Goal: Information Seeking & Learning: Learn about a topic

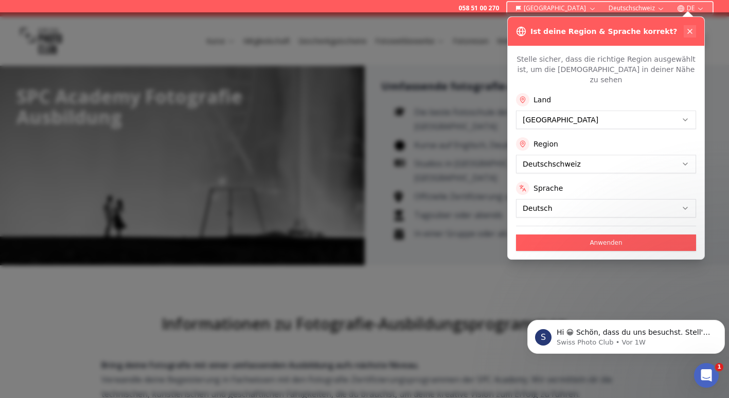
click at [689, 29] on icon at bounding box center [690, 31] width 8 height 8
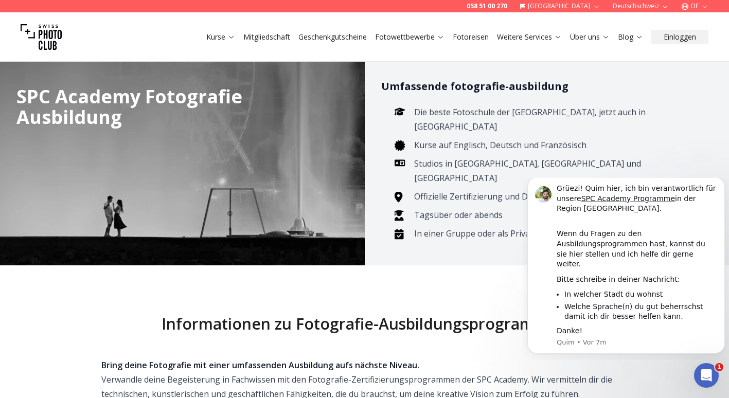
click at [235, 33] on button "Kurse" at bounding box center [220, 37] width 37 height 14
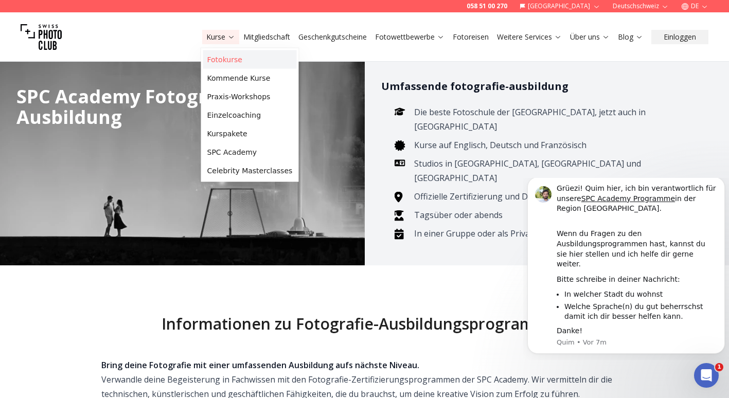
click at [235, 60] on link "Fotokurse" at bounding box center [250, 59] width 94 height 19
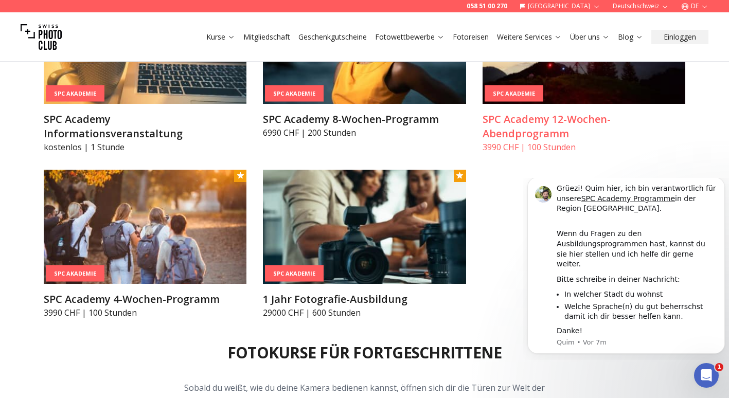
scroll to position [1313, 0]
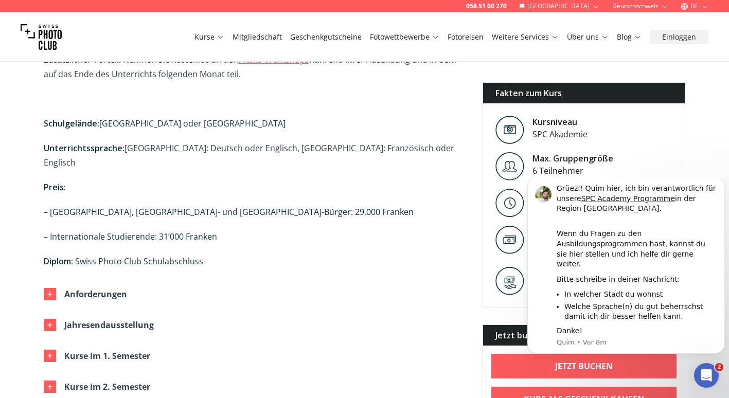
scroll to position [805, 0]
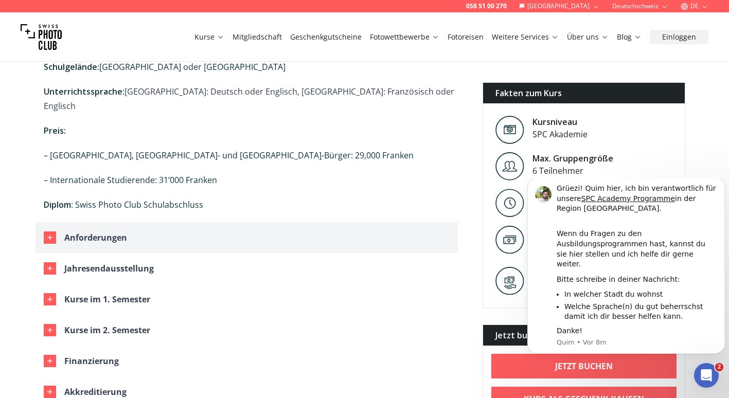
click at [100, 231] on div "Anforderungen" at bounding box center [95, 238] width 63 height 14
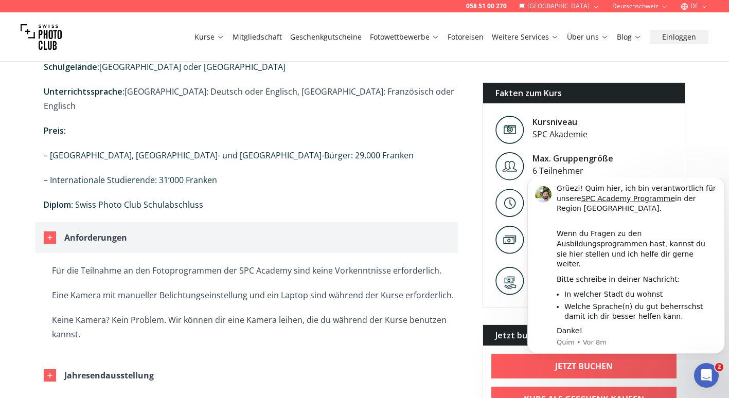
click at [103, 222] on button "Anforderungen" at bounding box center [247, 237] width 423 height 31
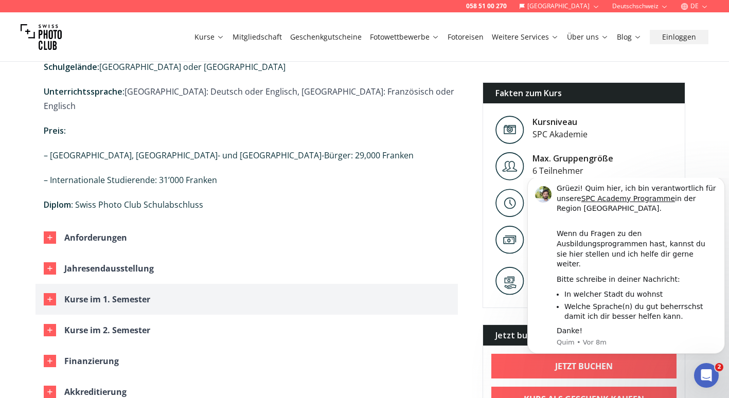
click at [127, 292] on div "Kurse im 1. Semester" at bounding box center [107, 299] width 86 height 14
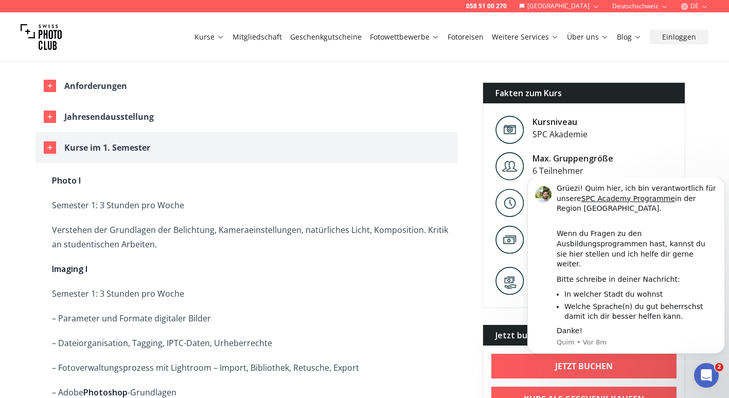
scroll to position [960, 0]
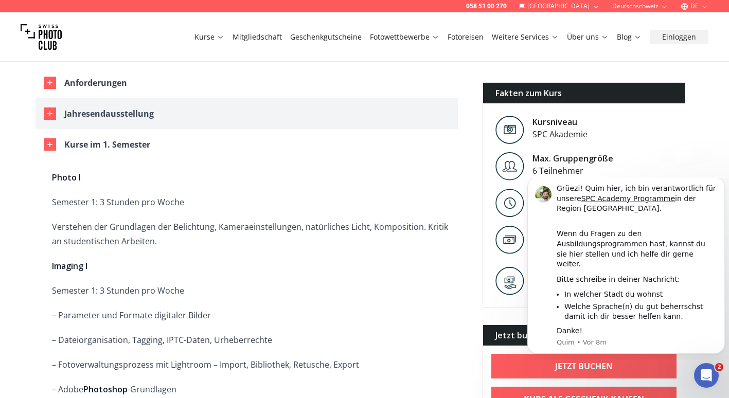
click at [116, 107] on div "Jahresendausstellung" at bounding box center [109, 114] width 90 height 14
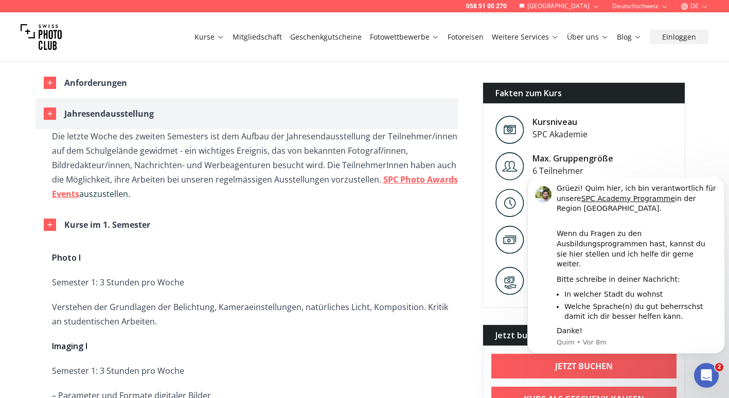
click at [130, 98] on button "Jahresendausstellung" at bounding box center [247, 113] width 423 height 31
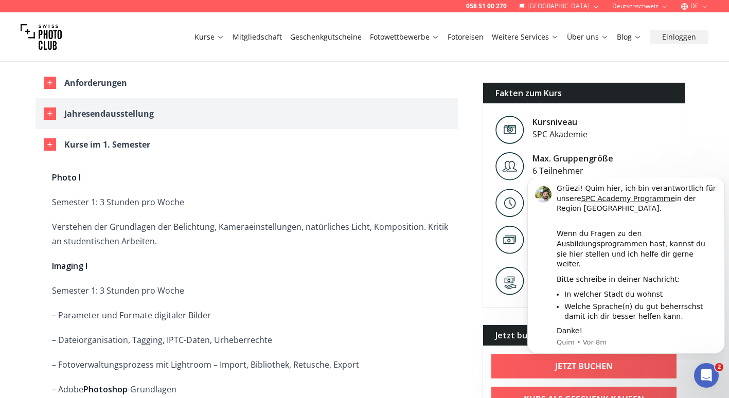
click at [130, 98] on button "Jahresendausstellung" at bounding box center [247, 113] width 423 height 31
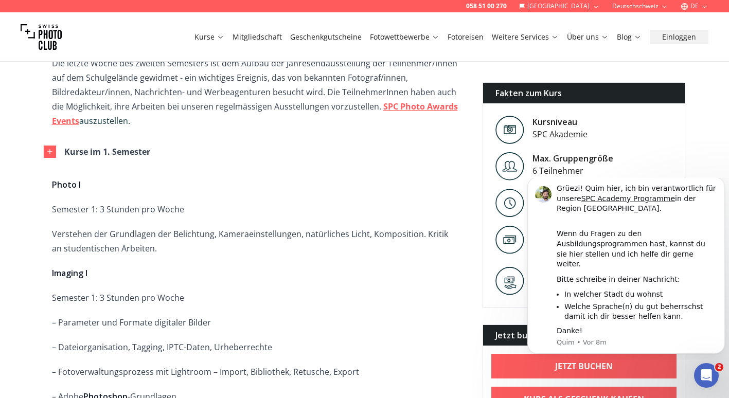
scroll to position [1145, 0]
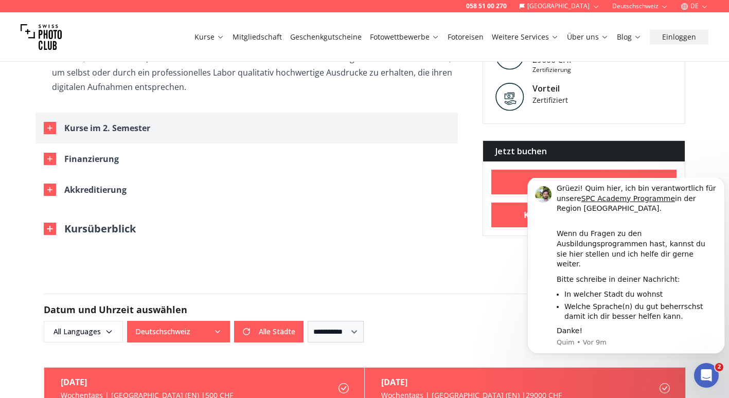
click at [134, 121] on div "Kurse im 2. Semester" at bounding box center [107, 128] width 86 height 14
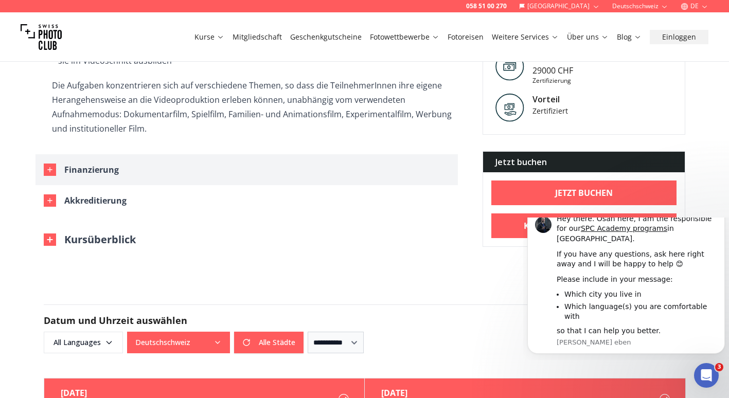
click at [108, 154] on button "Finanzierung" at bounding box center [247, 169] width 423 height 31
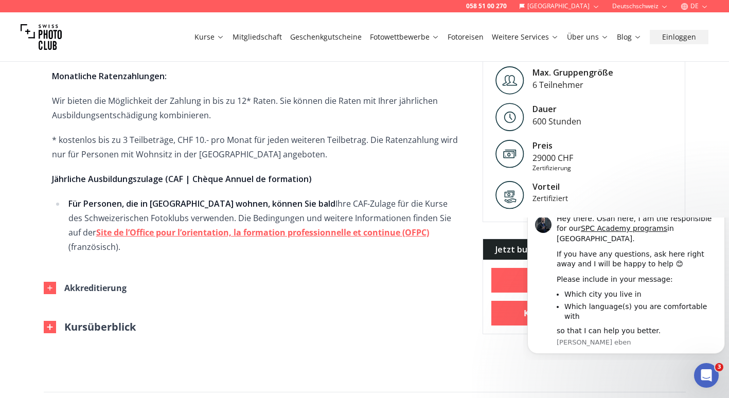
scroll to position [3797, 0]
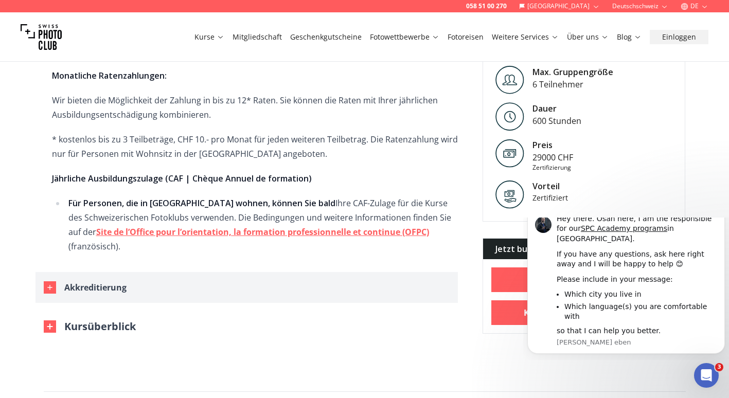
click at [93, 281] on div "Akkreditierung" at bounding box center [95, 288] width 62 height 14
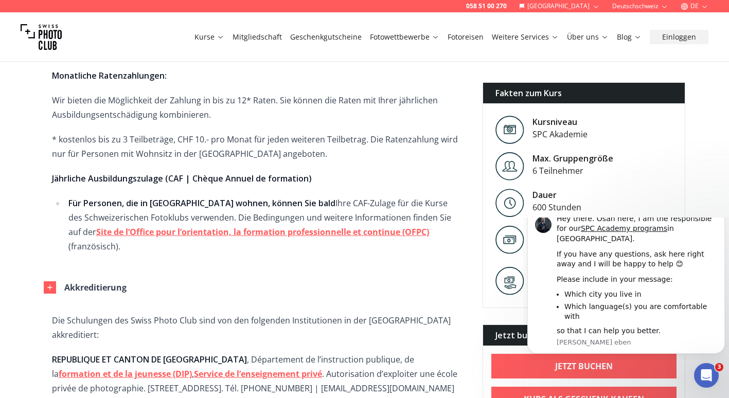
scroll to position [4040, 0]
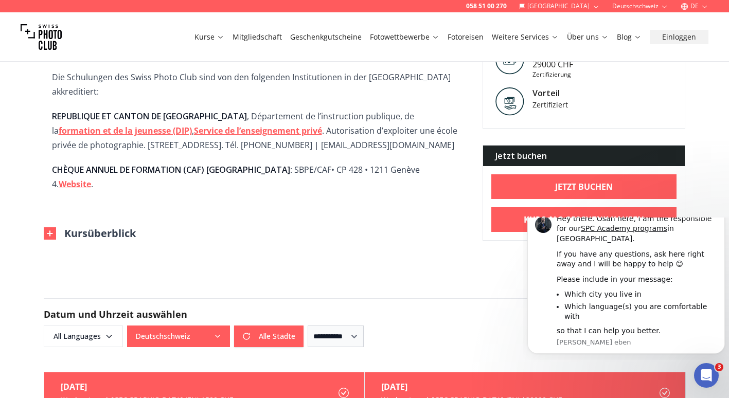
click at [117, 227] on button "Kursüberblick" at bounding box center [90, 234] width 92 height 14
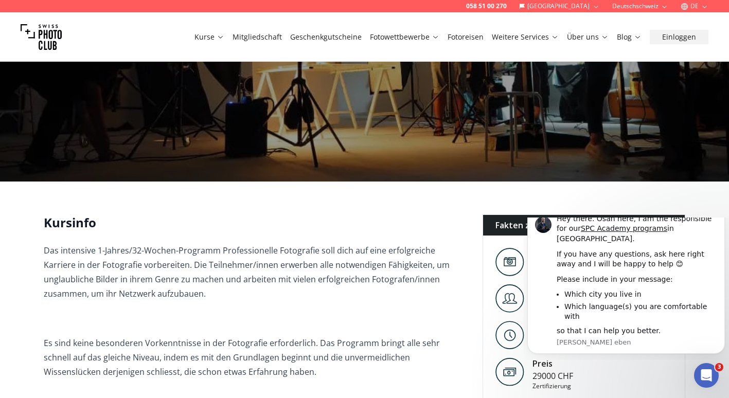
scroll to position [0, 0]
